Goal: Task Accomplishment & Management: Manage account settings

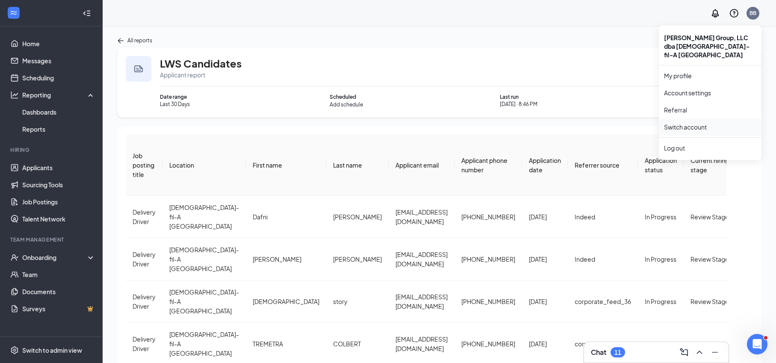
click at [682, 123] on link "Switch account" at bounding box center [685, 127] width 43 height 8
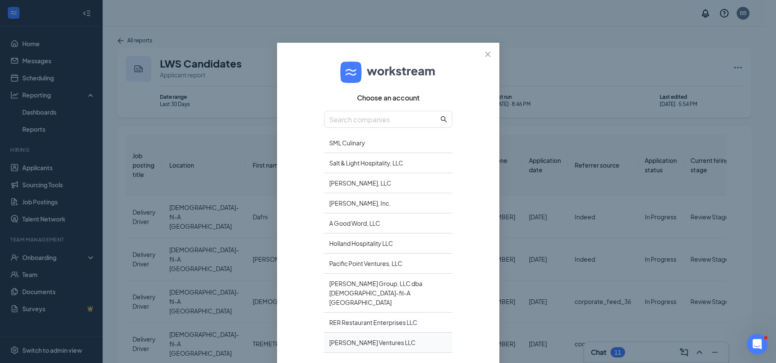
click at [361, 333] on div "[PERSON_NAME] Ventures LLC" at bounding box center [388, 343] width 128 height 20
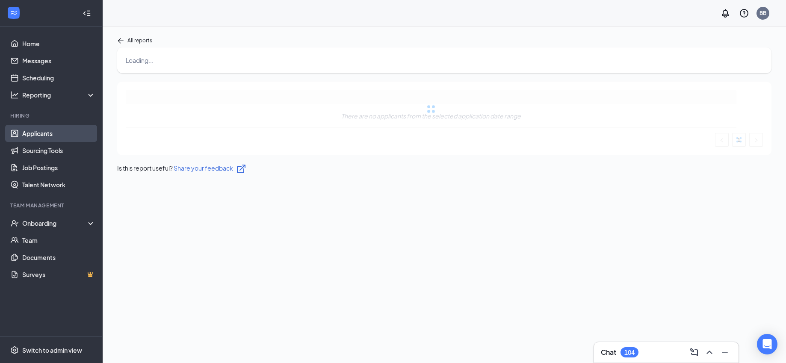
drag, startPoint x: 23, startPoint y: 134, endPoint x: 32, endPoint y: 132, distance: 8.8
click at [23, 134] on link "Applicants" at bounding box center [58, 133] width 73 height 17
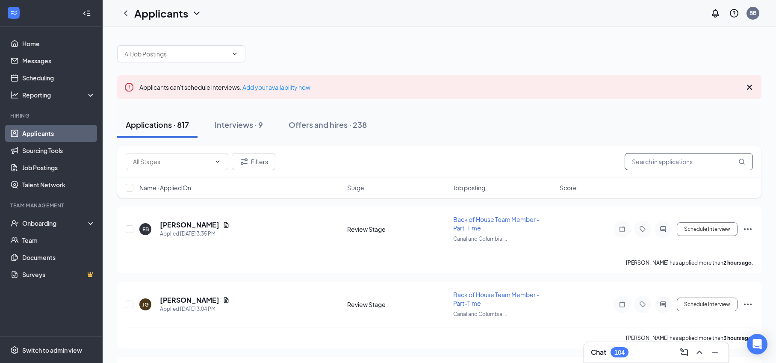
paste input "[EMAIL_ADDRESS][DOMAIN_NAME]"
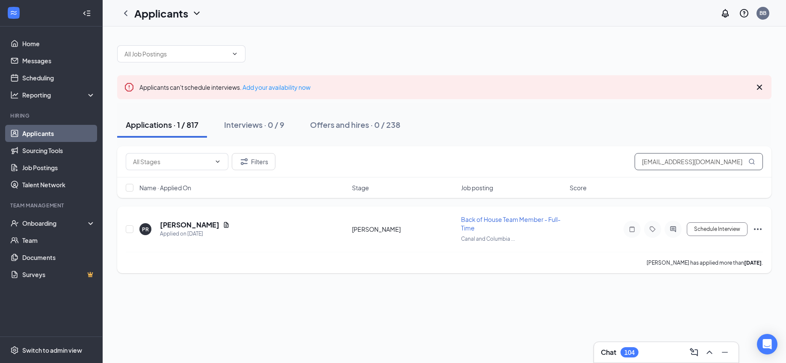
type input "[EMAIL_ADDRESS][DOMAIN_NAME]"
click at [756, 228] on icon "Ellipses" at bounding box center [758, 229] width 10 height 10
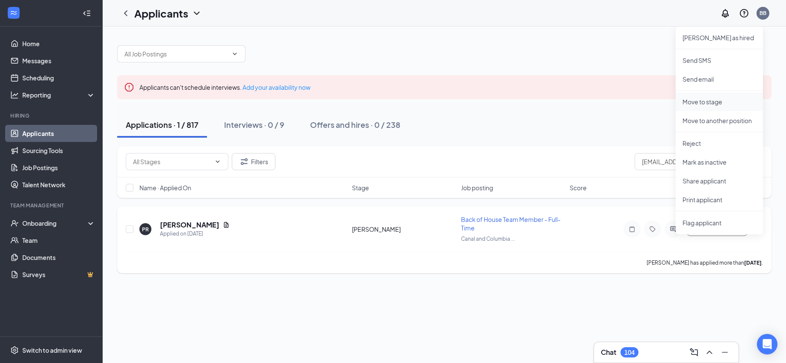
click at [690, 99] on p "Move to stage" at bounding box center [719, 101] width 74 height 9
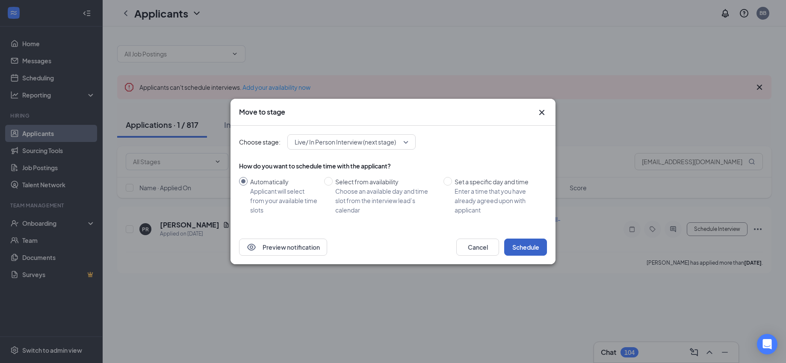
click at [522, 243] on button "Schedule" at bounding box center [525, 247] width 43 height 17
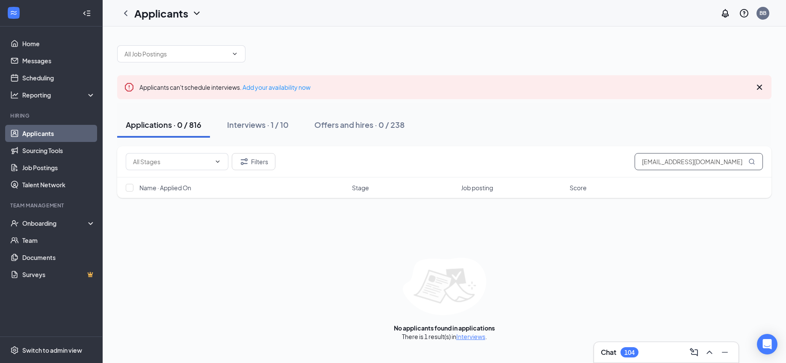
drag, startPoint x: 638, startPoint y: 167, endPoint x: 788, endPoint y: 74, distance: 176.1
click at [786, 74] on html "Home Messages Scheduling Reporting Hiring Applicants Sourcing Tools Job Posting…" at bounding box center [393, 181] width 786 height 363
drag, startPoint x: 737, startPoint y: 166, endPoint x: 492, endPoint y: 133, distance: 247.8
click at [492, 133] on div "Applicants can't schedule interviews. Add your availability now Applications · …" at bounding box center [444, 189] width 654 height 304
click at [492, 133] on div "Applications · 0 / 817 Interviews · 0 / 10 Offers and hires · 0 / 238" at bounding box center [444, 125] width 654 height 26
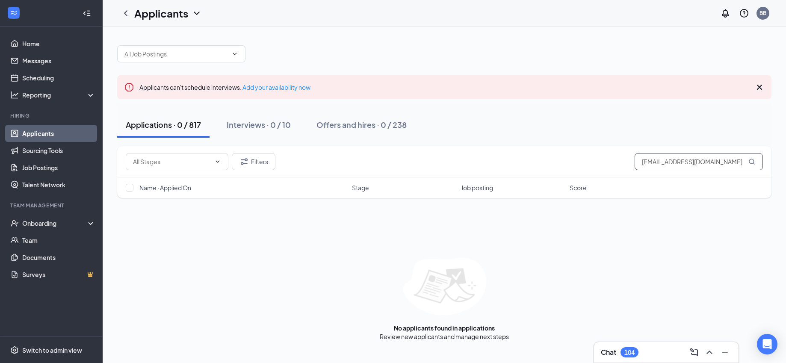
drag, startPoint x: 736, startPoint y: 163, endPoint x: 486, endPoint y: 149, distance: 250.5
click at [486, 149] on div "Filters [EMAIL_ADDRESS][DOMAIN_NAME]" at bounding box center [444, 161] width 654 height 31
type input "r"
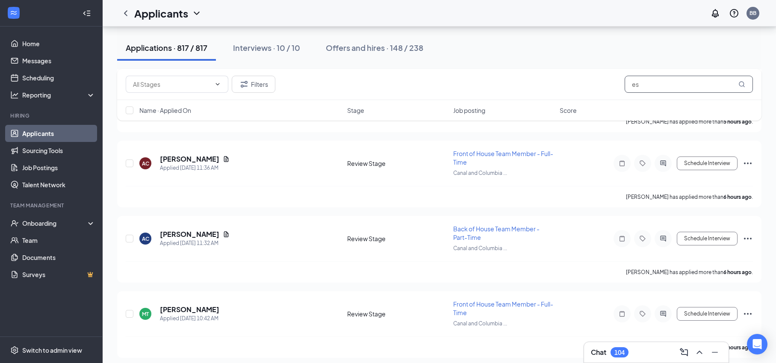
scroll to position [601, 0]
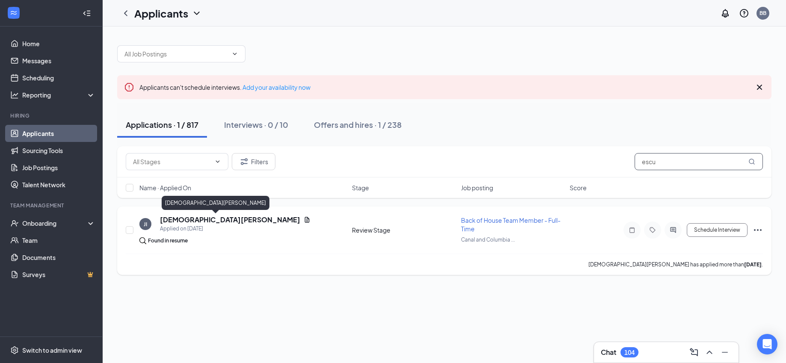
type input "escu"
click at [189, 219] on h5 "[DEMOGRAPHIC_DATA][PERSON_NAME]" at bounding box center [230, 219] width 140 height 9
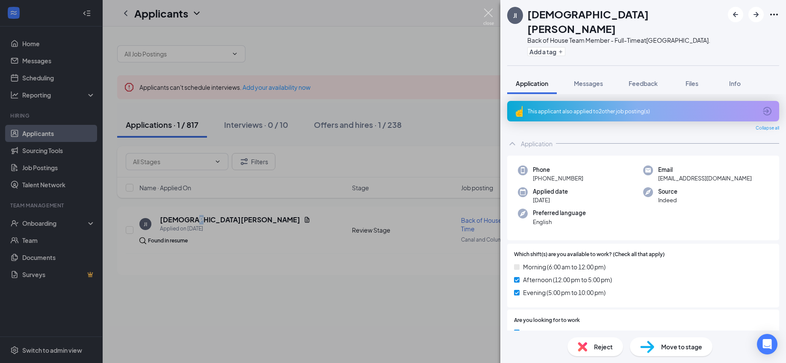
click at [493, 11] on img at bounding box center [488, 17] width 11 height 17
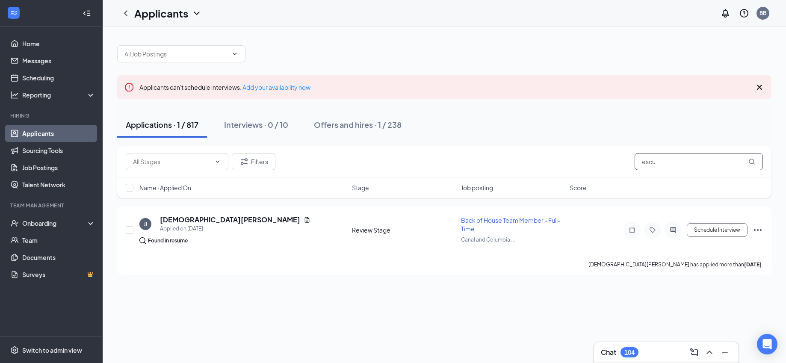
drag, startPoint x: 640, startPoint y: 165, endPoint x: 788, endPoint y: 145, distance: 148.9
click at [786, 145] on html "Home Messages Scheduling Reporting Hiring Applicants Sourcing Tools Job Posting…" at bounding box center [393, 181] width 786 height 363
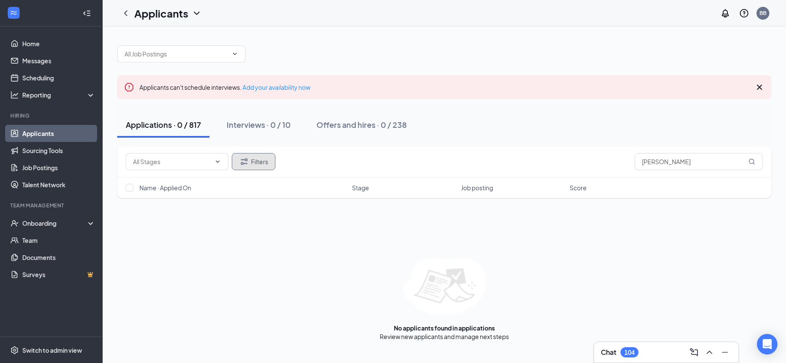
click at [248, 165] on icon "Filter" at bounding box center [244, 162] width 10 height 10
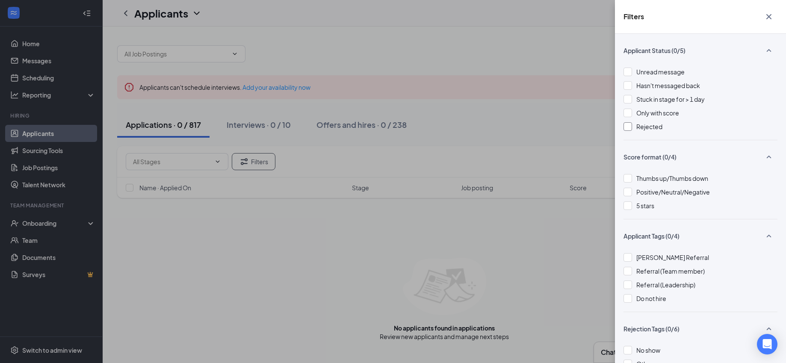
click at [634, 125] on div "Rejected" at bounding box center [700, 126] width 154 height 9
click at [533, 115] on div "Filters Applicant Status (0/5) Unread message Hasn't messaged back Stuck in sta…" at bounding box center [393, 181] width 786 height 363
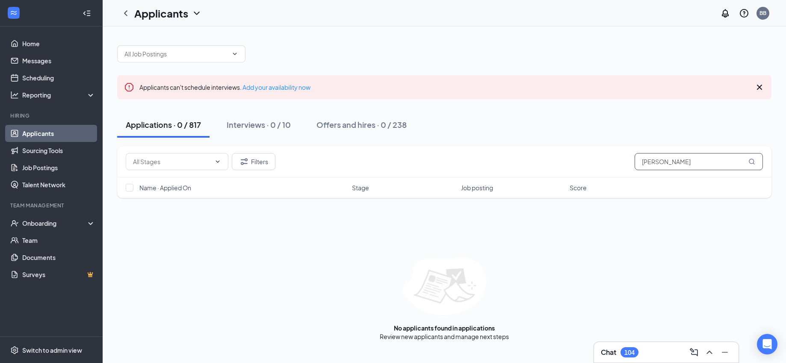
click at [707, 165] on input "[PERSON_NAME]" at bounding box center [699, 161] width 128 height 17
drag, startPoint x: 703, startPoint y: 169, endPoint x: 608, endPoint y: 159, distance: 95.0
click at [608, 159] on div "Filters [PERSON_NAME]" at bounding box center [444, 161] width 637 height 17
paste input "[EMAIL_ADDRESS][DOMAIN_NAME]"
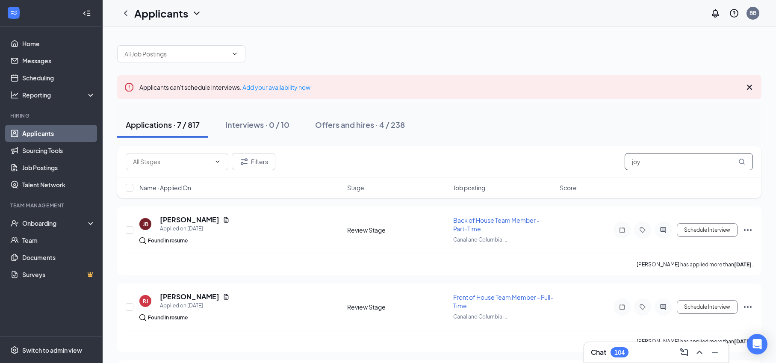
type input "joy"
drag, startPoint x: 657, startPoint y: 163, endPoint x: 597, endPoint y: 153, distance: 60.2
click at [597, 153] on div "Filters joy" at bounding box center [439, 161] width 627 height 17
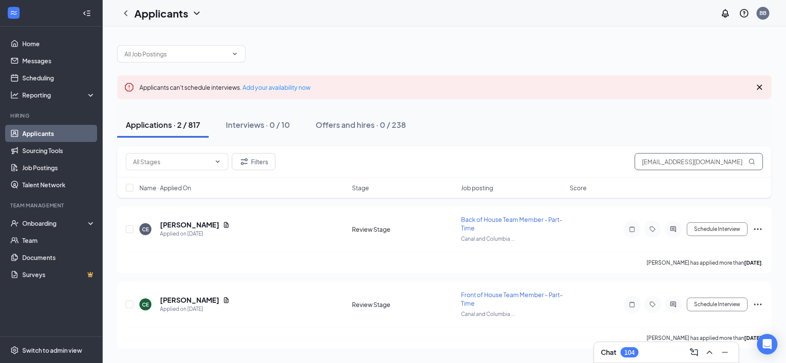
type input "[EMAIL_ADDRESS][DOMAIN_NAME]"
click at [754, 304] on icon "Ellipses" at bounding box center [758, 304] width 10 height 10
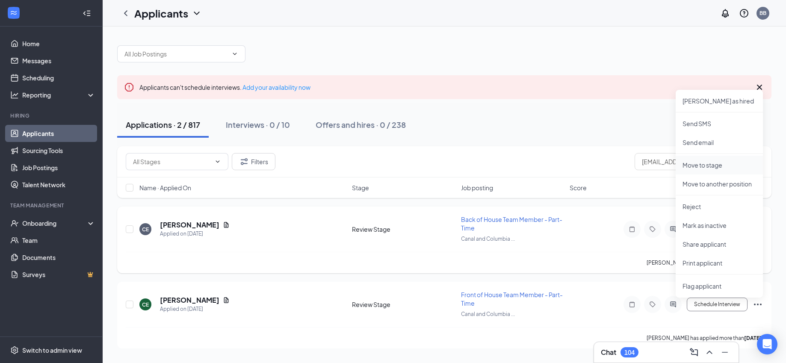
click at [704, 162] on p "Move to stage" at bounding box center [719, 165] width 74 height 9
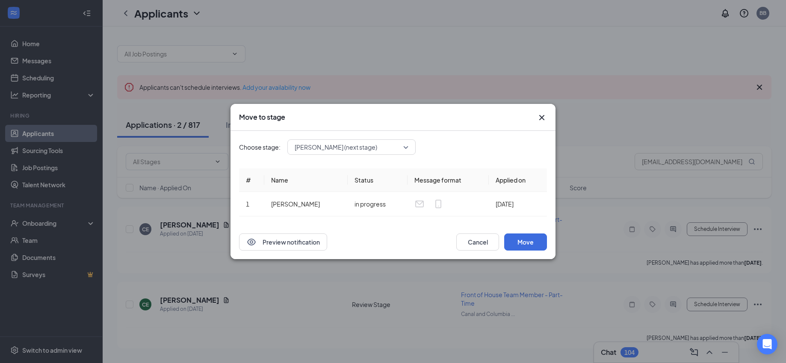
click at [395, 142] on span "[PERSON_NAME] (next stage)" at bounding box center [348, 147] width 106 height 13
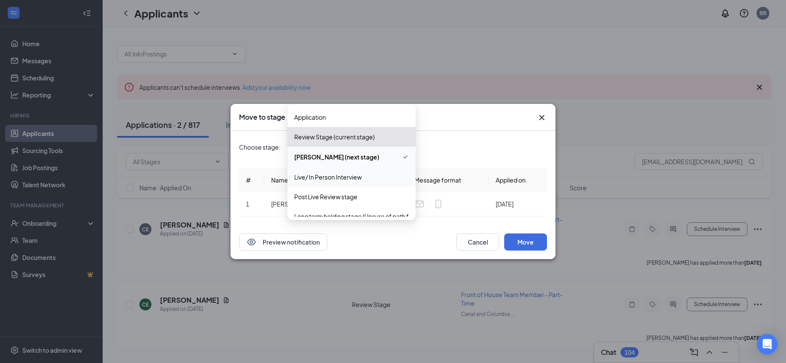
click at [339, 179] on span "Live/ In Person Interview" at bounding box center [328, 176] width 68 height 9
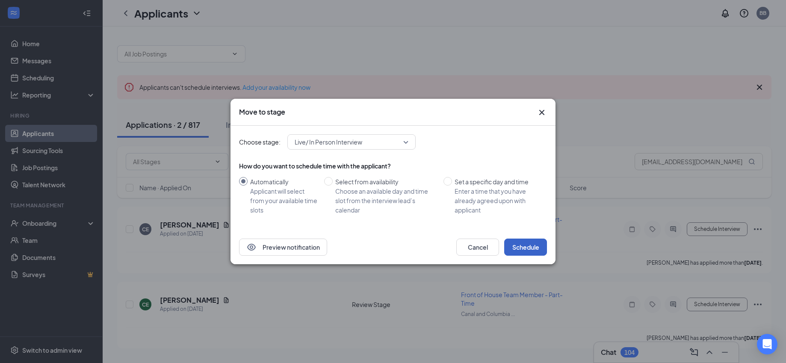
click at [523, 248] on button "Schedule" at bounding box center [525, 247] width 43 height 17
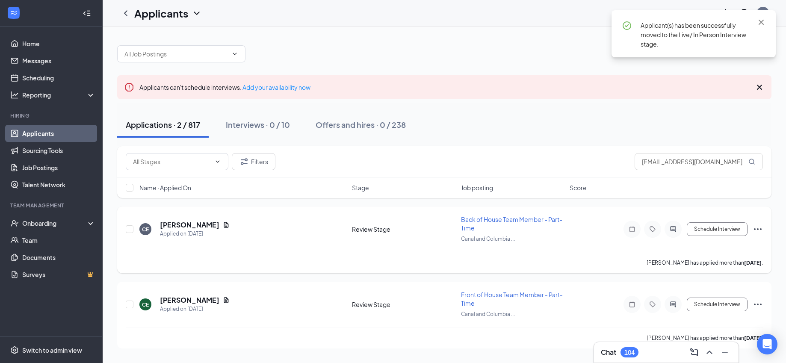
click at [759, 230] on icon "Ellipses" at bounding box center [758, 229] width 10 height 10
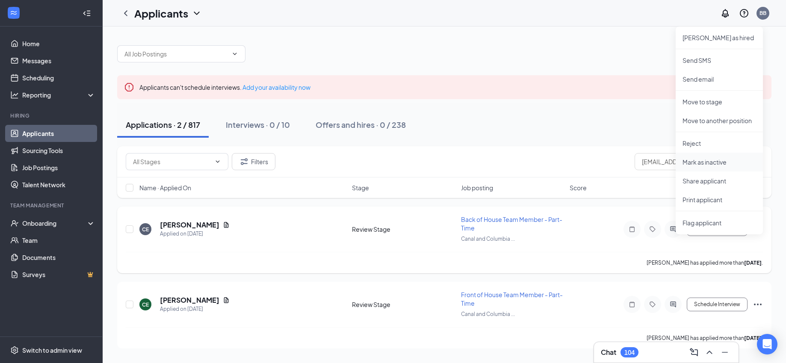
click at [703, 161] on p "Mark as inactive" at bounding box center [719, 162] width 74 height 9
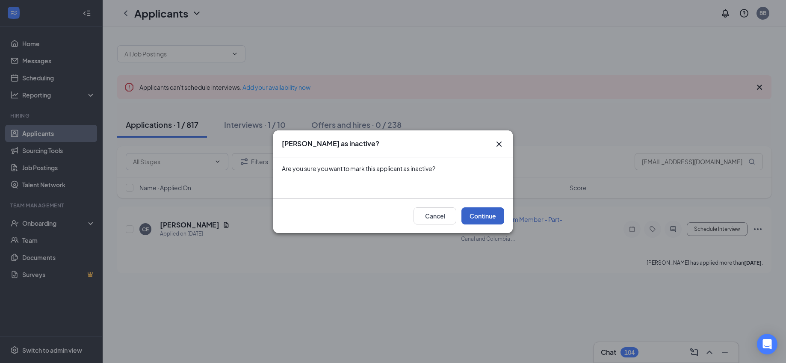
click at [487, 214] on button "Continue" at bounding box center [482, 215] width 43 height 17
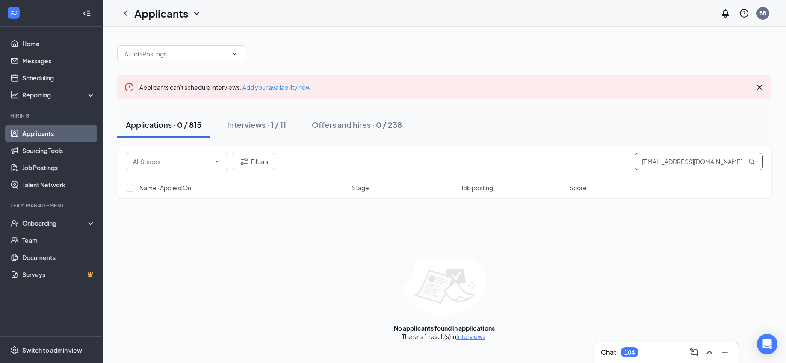
drag, startPoint x: 636, startPoint y: 165, endPoint x: 788, endPoint y: 93, distance: 167.9
click at [786, 93] on html "Home Messages Scheduling Reporting Hiring Applicants Sourcing Tools Job Posting…" at bounding box center [393, 181] width 786 height 363
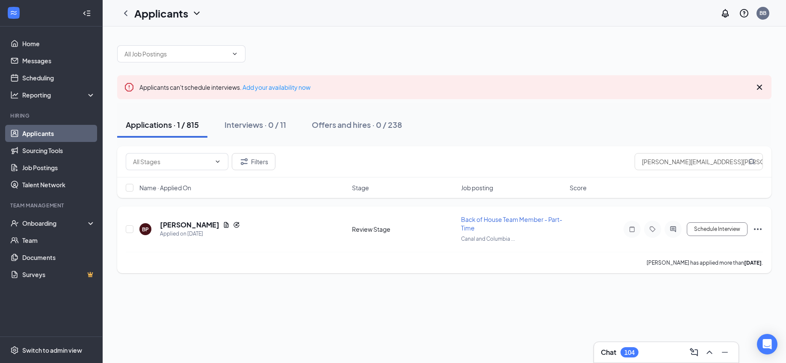
click at [759, 229] on icon "Ellipses" at bounding box center [758, 229] width 10 height 10
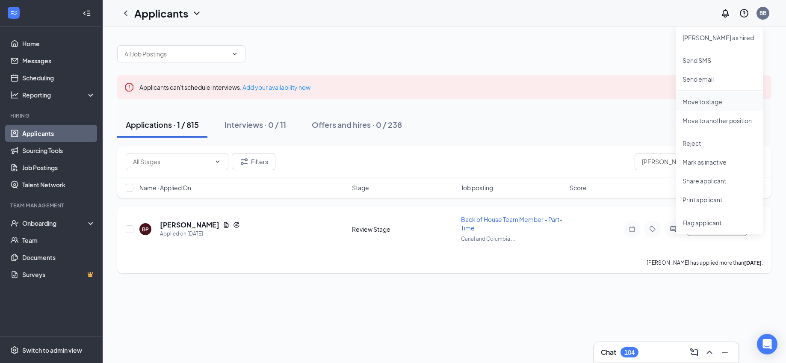
click at [704, 101] on p "Move to stage" at bounding box center [719, 101] width 74 height 9
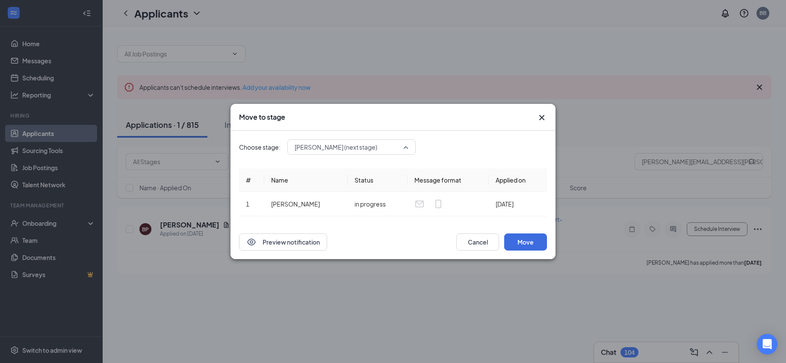
click at [402, 147] on span "[PERSON_NAME] (next stage)" at bounding box center [352, 147] width 114 height 13
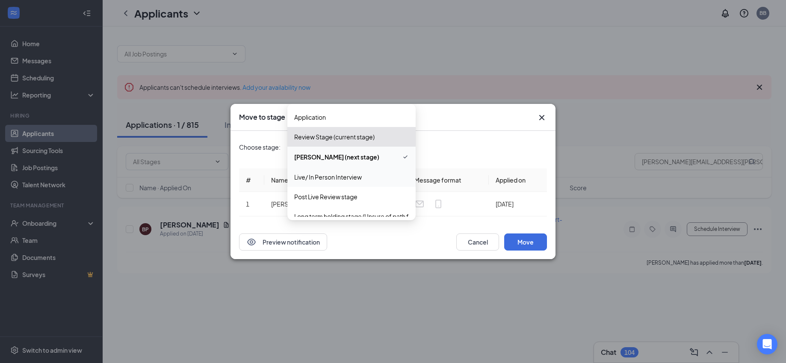
click at [346, 176] on span "Live/ In Person Interview" at bounding box center [328, 176] width 68 height 9
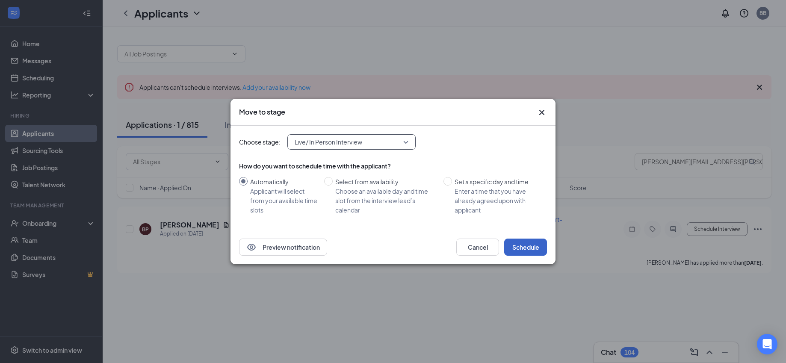
click at [520, 247] on button "Schedule" at bounding box center [525, 247] width 43 height 17
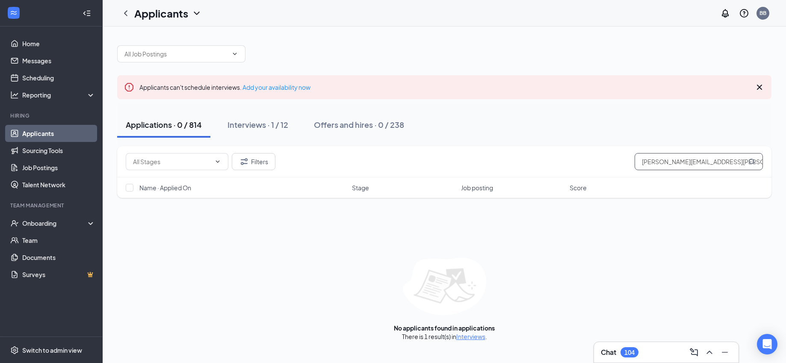
drag, startPoint x: 723, startPoint y: 163, endPoint x: 474, endPoint y: 119, distance: 252.7
click at [474, 119] on div "Applicants can't schedule interviews. Add your availability now Applications · …" at bounding box center [444, 189] width 654 height 304
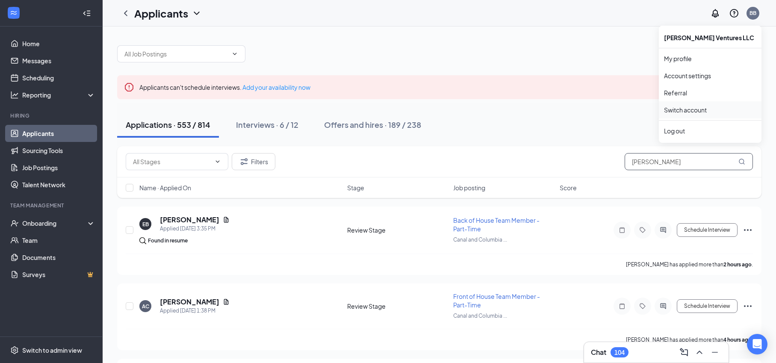
type input "[PERSON_NAME]"
click at [671, 111] on link "Switch account" at bounding box center [685, 110] width 43 height 8
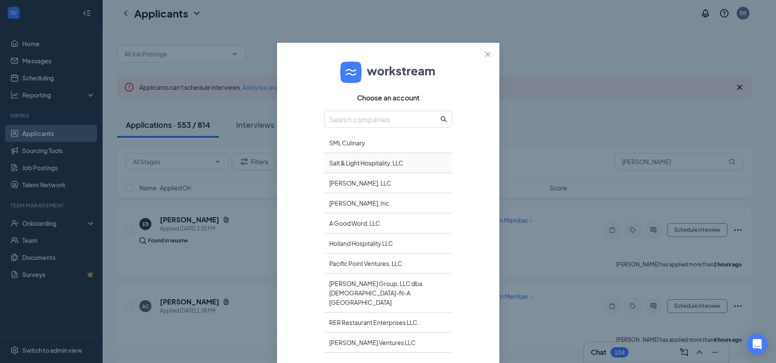
click at [363, 163] on div "Salt & Light Hospitality, LLC" at bounding box center [388, 163] width 128 height 20
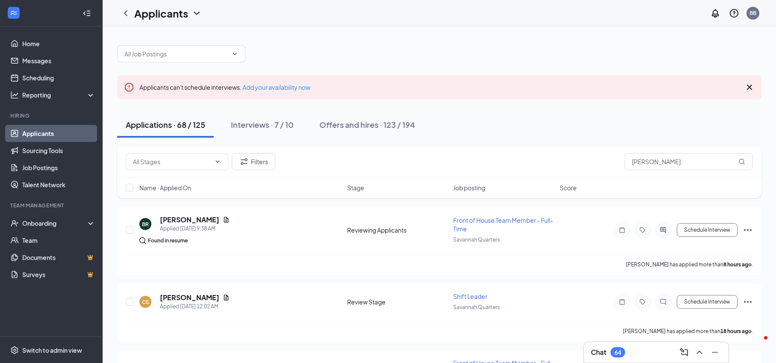
click at [465, 140] on div "Applications · 68 / 125 Interviews · 7 / 10 Offers and hires · 123 / 194" at bounding box center [439, 124] width 644 height 43
drag, startPoint x: 620, startPoint y: 164, endPoint x: 598, endPoint y: 160, distance: 23.0
click at [598, 160] on div "Filters ron" at bounding box center [439, 161] width 627 height 17
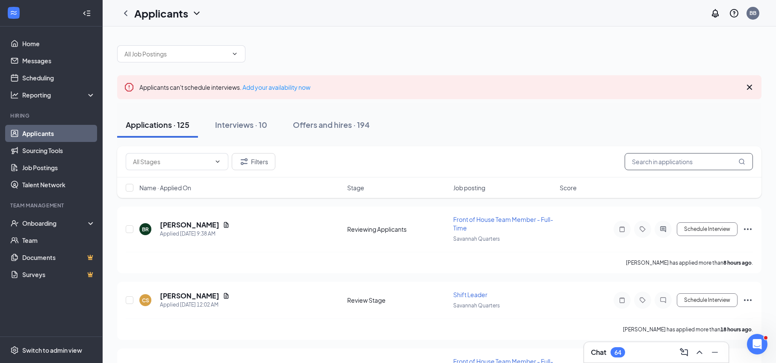
click at [638, 158] on input "text" at bounding box center [689, 161] width 128 height 17
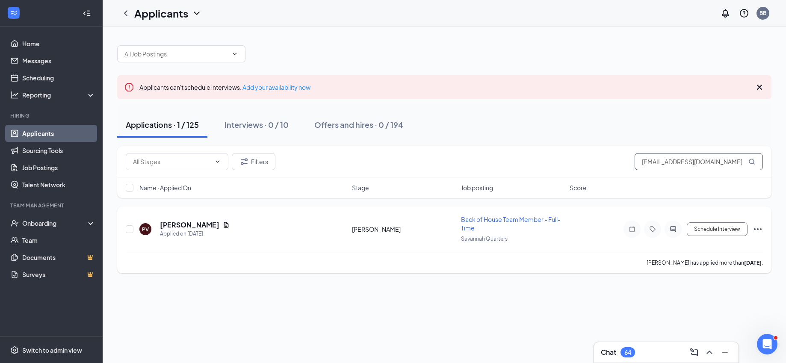
type input "verneypamela498@gmail.com"
click at [757, 230] on icon "Ellipses" at bounding box center [758, 229] width 8 height 2
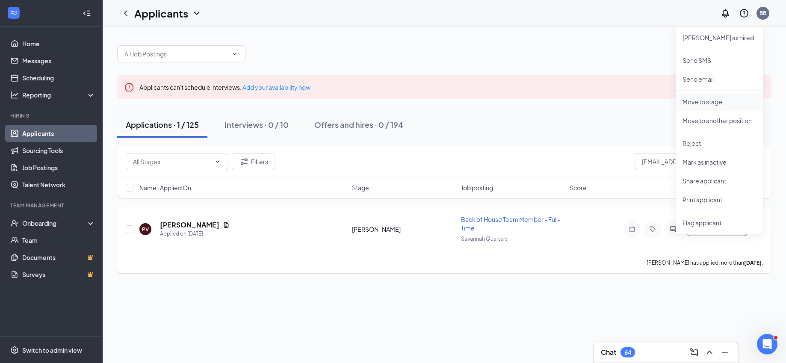
click at [700, 102] on p "Move to stage" at bounding box center [719, 101] width 74 height 9
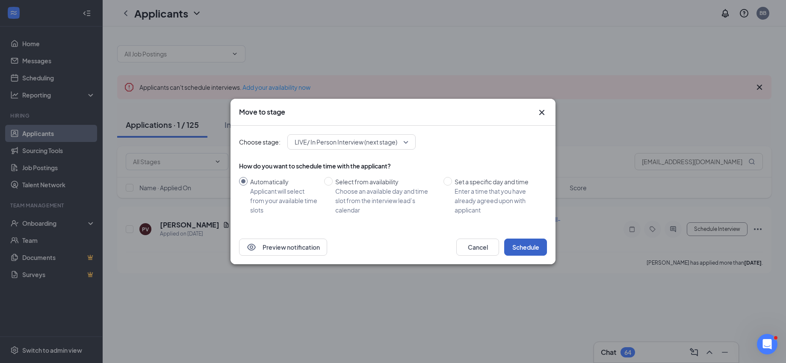
click at [527, 246] on button "Schedule" at bounding box center [525, 247] width 43 height 17
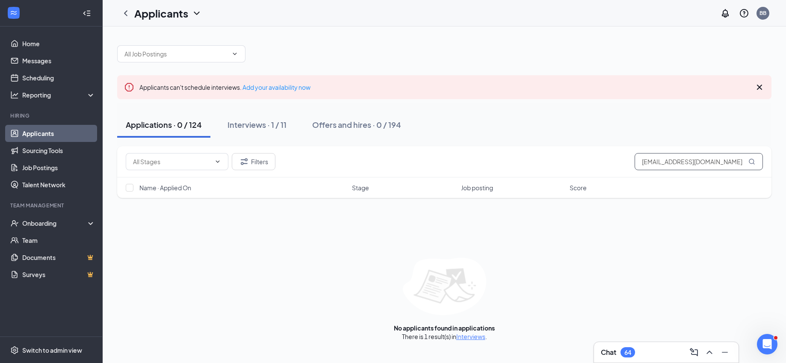
drag, startPoint x: 643, startPoint y: 165, endPoint x: 788, endPoint y: 32, distance: 197.0
click at [786, 32] on html "Home Messages Scheduling Reporting Hiring Applicants Sourcing Tools Job Posting…" at bounding box center [393, 181] width 786 height 363
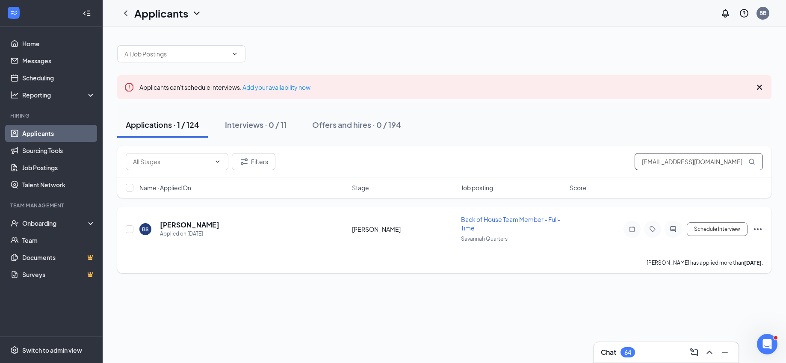
type input "ducktruck06@gmail.com"
click at [759, 227] on icon "Ellipses" at bounding box center [758, 229] width 10 height 10
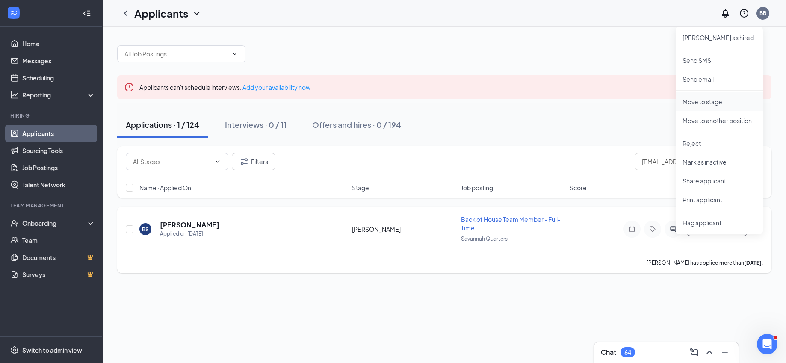
click at [700, 100] on p "Move to stage" at bounding box center [719, 101] width 74 height 9
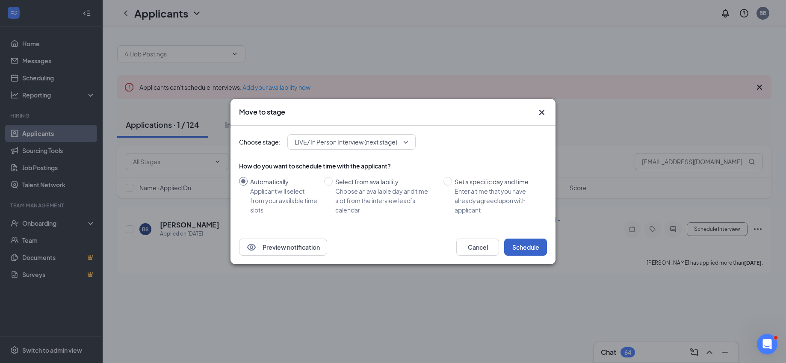
click at [529, 246] on button "Schedule" at bounding box center [525, 247] width 43 height 17
